Goal: Task Accomplishment & Management: Use online tool/utility

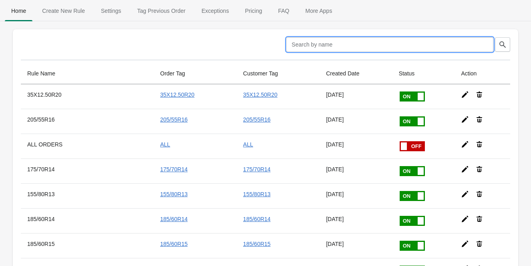
click at [304, 44] on input "text" at bounding box center [389, 44] width 207 height 14
type input "305/55R20"
click at [501, 42] on icon "button" at bounding box center [503, 44] width 8 height 8
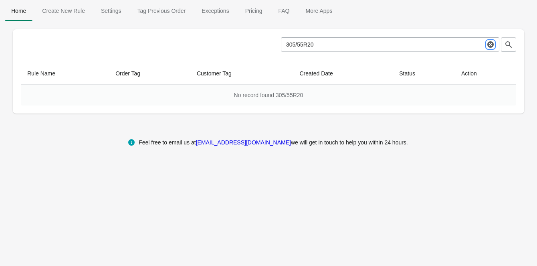
click at [491, 42] on icon "button" at bounding box center [490, 44] width 6 height 6
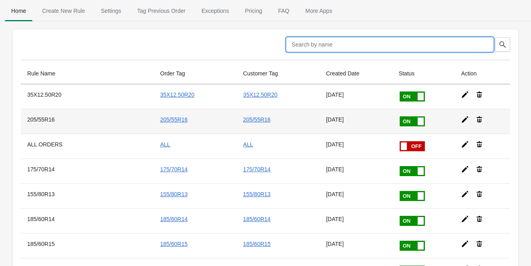
click at [461, 120] on icon at bounding box center [465, 119] width 8 height 8
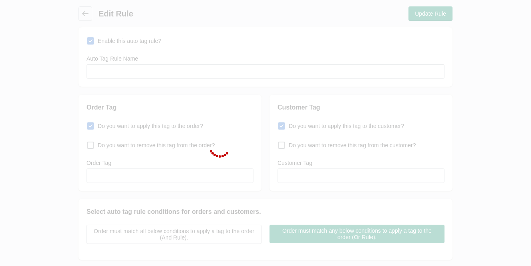
type input "205/55R16"
checkbox input "true"
type input "205/55R16"
checkbox input "true"
type input "205/55R16"
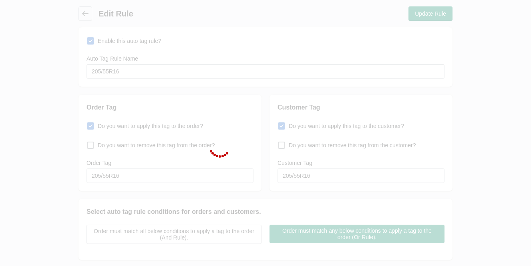
select select "5"
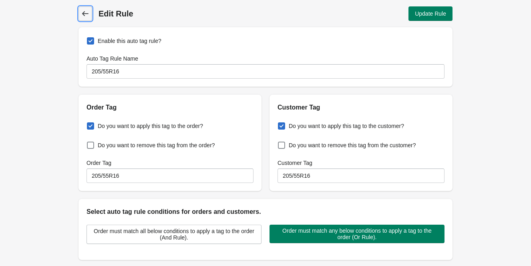
click at [83, 12] on icon at bounding box center [85, 14] width 8 height 8
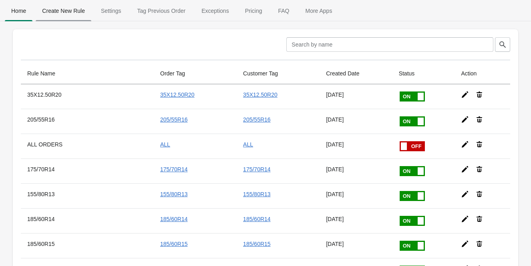
click at [62, 10] on span "Create New Rule" at bounding box center [64, 11] width 56 height 14
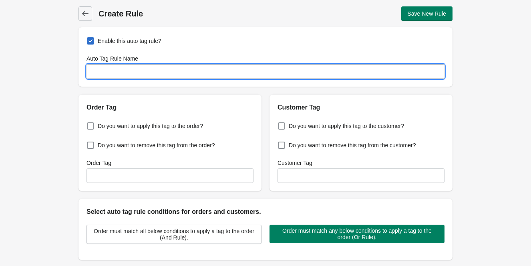
click at [119, 69] on input "Auto Tag Rule Name" at bounding box center [266, 71] width 358 height 14
type input "305/55R20"
click at [90, 127] on span at bounding box center [90, 125] width 7 height 7
click at [89, 124] on input "Do you want to apply this tag to the order?" at bounding box center [89, 123] width 0 height 0
checkbox input "true"
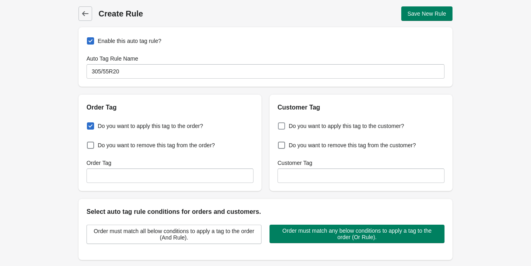
drag, startPoint x: 282, startPoint y: 126, endPoint x: 263, endPoint y: 137, distance: 22.1
click at [282, 125] on span at bounding box center [281, 125] width 7 height 7
click at [280, 124] on input "Do you want to apply this tag to the customer?" at bounding box center [280, 123] width 0 height 0
checkbox input "true"
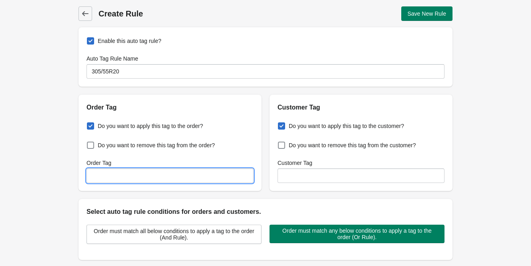
click at [105, 175] on input "Order Tag" at bounding box center [170, 175] width 167 height 14
type input "305/55R20"
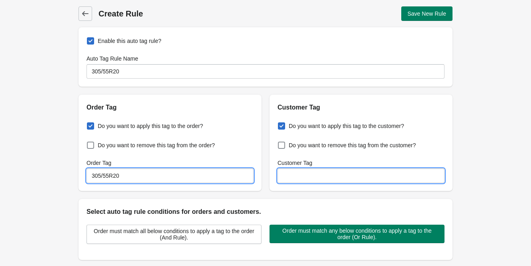
click at [331, 177] on input "Customer Tag" at bounding box center [361, 175] width 167 height 14
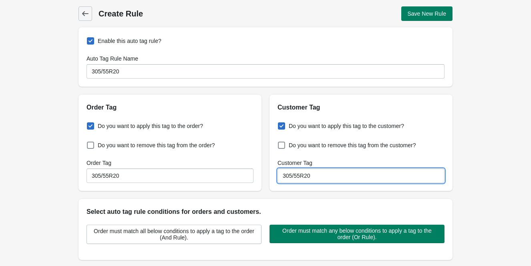
type input "305/55R20"
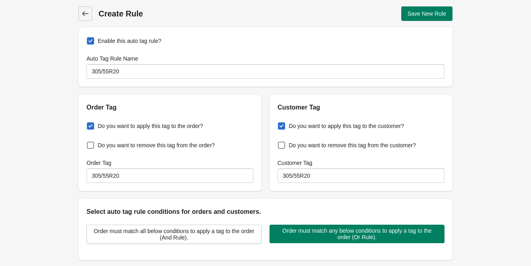
click at [54, 203] on div "Back Create Rule Save New Rule Enable this auto tag rule? Auto Tag Rule Name 30…" at bounding box center [265, 194] width 531 height 388
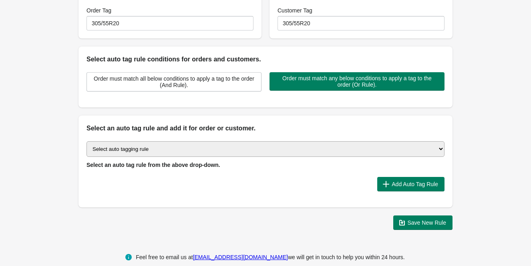
scroll to position [160, 0]
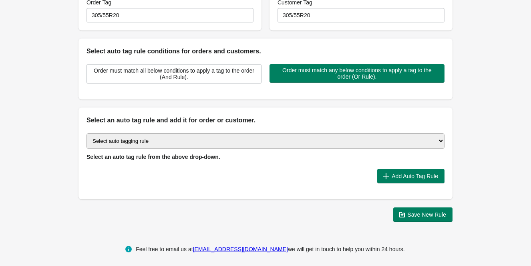
click at [135, 139] on select "Select auto tagging rule Tag by order amount Tag based on the order count (Volu…" at bounding box center [266, 141] width 358 height 16
select select "51"
click at [87, 133] on select "Select auto tagging rule Tag by order amount Tag based on the order count (Volu…" at bounding box center [266, 141] width 358 height 16
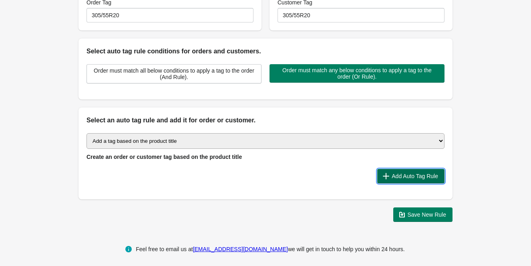
click at [404, 175] on span "Add Auto Tag Rule" at bounding box center [415, 176] width 46 height 6
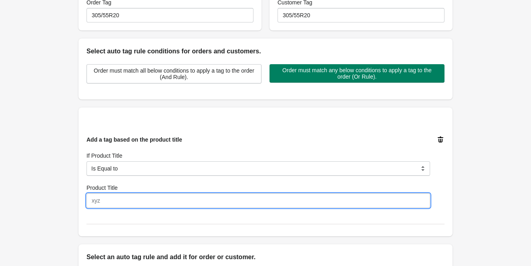
click at [110, 201] on input "Product Title" at bounding box center [259, 200] width 344 height 14
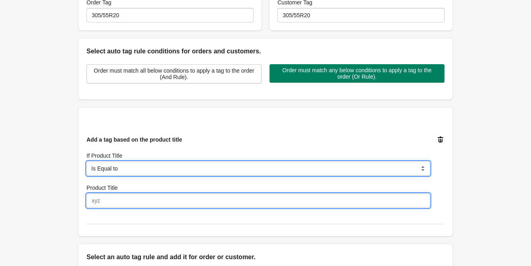
click at [254, 169] on select "Is Equal to Contain Is not Equal to Does not Contain Start With" at bounding box center [259, 168] width 344 height 14
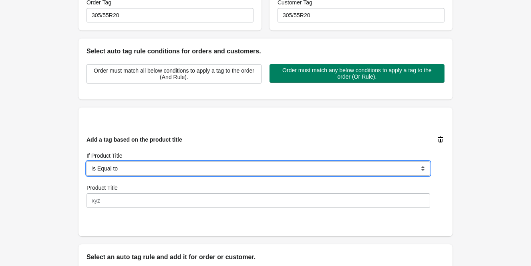
select select "5"
click at [87, 161] on select "Is Equal to Contain Is not Equal to Does not Contain Start With" at bounding box center [259, 168] width 344 height 14
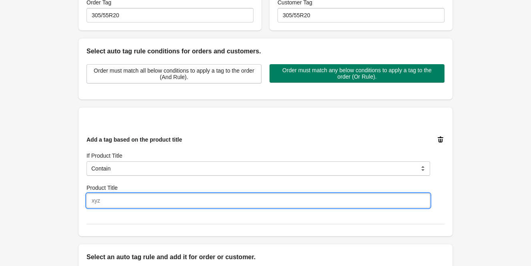
click at [105, 204] on input "Product Title" at bounding box center [259, 200] width 344 height 14
type input "305/55R20"
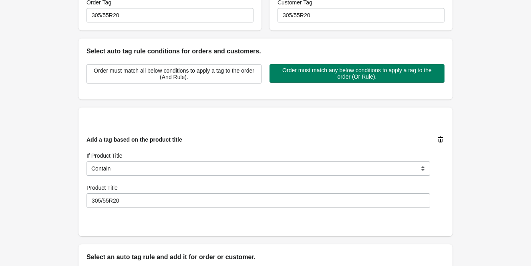
click at [45, 204] on div "Back Create Rule Save New Rule Enable this auto tag rule? Auto Tag Rule Name 30…" at bounding box center [265, 102] width 531 height 525
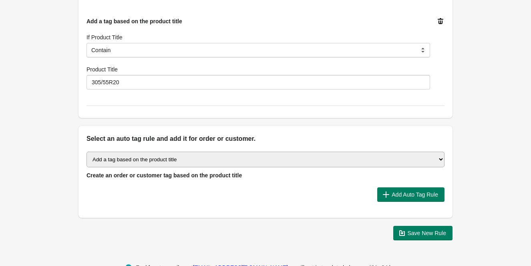
scroll to position [300, 0]
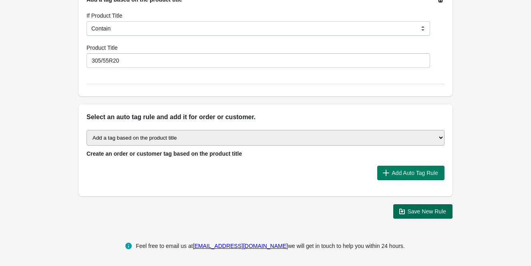
click at [424, 209] on span "Save New Rule" at bounding box center [427, 211] width 39 height 6
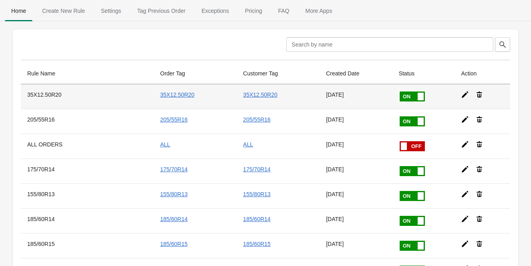
click at [461, 93] on icon at bounding box center [465, 95] width 8 height 8
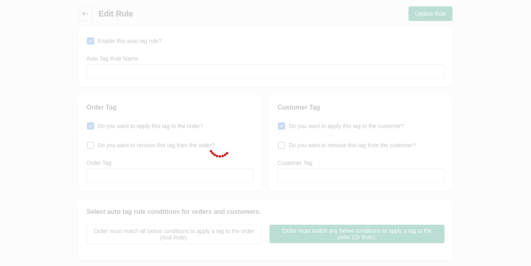
type input "35X12.50R20"
checkbox input "true"
type input "35X12.50R20"
checkbox input "true"
type input "35X12.50R20"
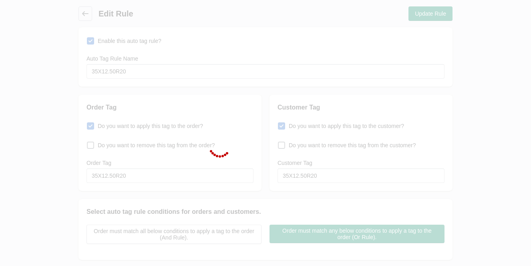
select select "5"
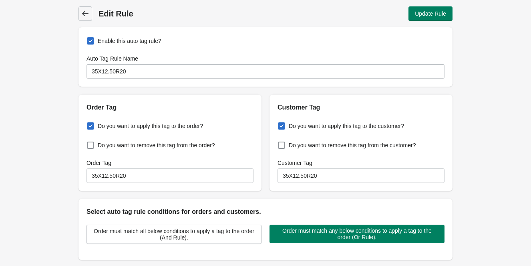
click at [84, 14] on icon at bounding box center [85, 14] width 8 height 8
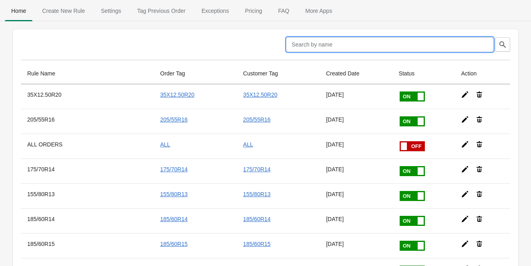
click at [369, 46] on input "text" at bounding box center [389, 44] width 207 height 14
type input "305/55R20"
click at [504, 40] on icon "button" at bounding box center [503, 44] width 8 height 8
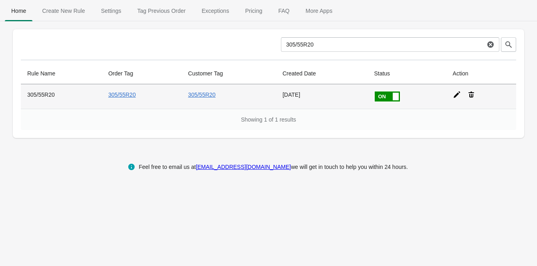
click at [455, 95] on icon at bounding box center [456, 94] width 6 height 6
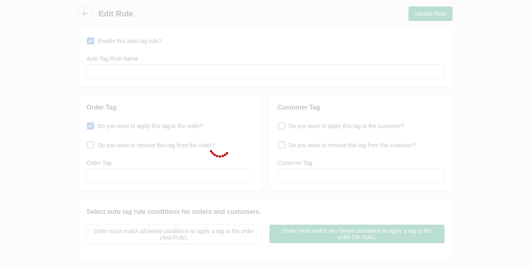
type input "305/55R20"
checkbox input "true"
type input "305/55R20"
checkbox input "true"
type input "305/55R20"
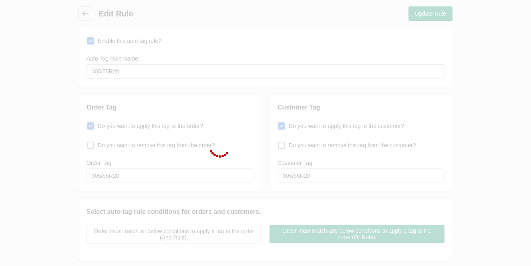
select select "5"
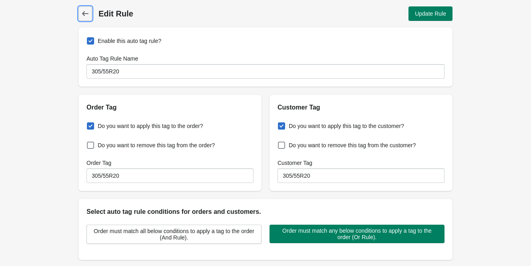
click at [85, 13] on icon at bounding box center [85, 13] width 6 height 5
